Goal: Browse casually

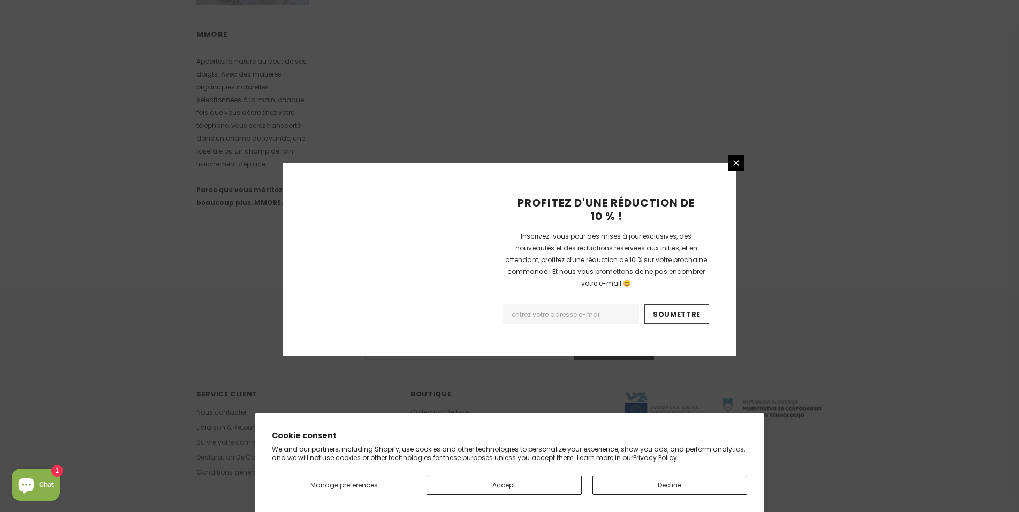
scroll to position [611, 0]
